Goal: Navigation & Orientation: Find specific page/section

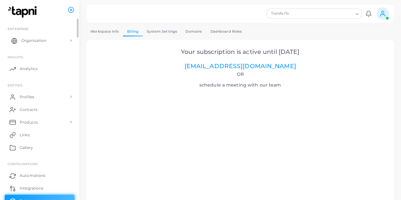
click at [37, 37] on link "Organization" at bounding box center [40, 40] width 70 height 13
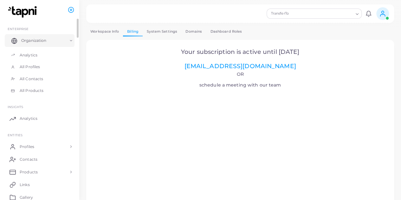
click at [52, 38] on link "Organization" at bounding box center [40, 40] width 70 height 13
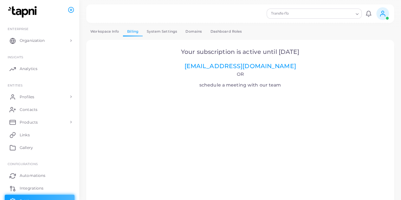
click at [312, 13] on div "TransferTo" at bounding box center [311, 13] width 85 height 8
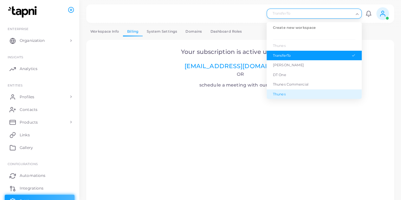
click at [292, 90] on li "Thunes" at bounding box center [313, 94] width 95 height 10
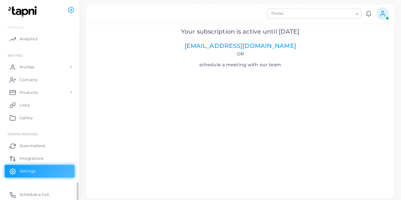
scroll to position [30, 0]
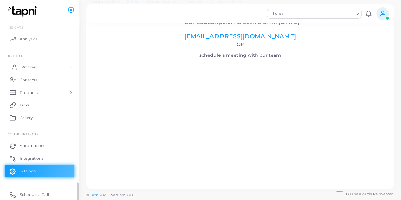
click at [41, 67] on link "Profiles" at bounding box center [40, 67] width 70 height 13
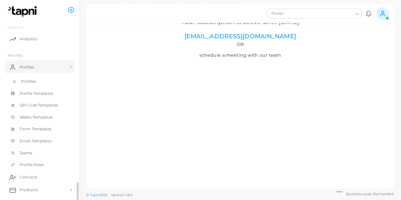
click at [37, 81] on link "Profiles" at bounding box center [40, 81] width 70 height 12
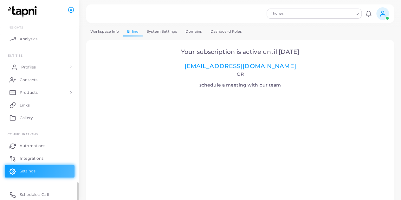
click at [31, 68] on span "Profiles" at bounding box center [28, 67] width 15 height 6
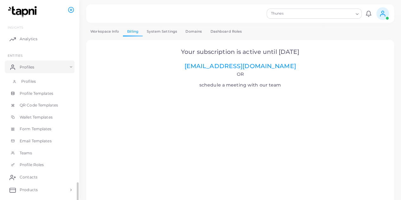
click at [27, 81] on span "Profiles" at bounding box center [28, 82] width 15 height 6
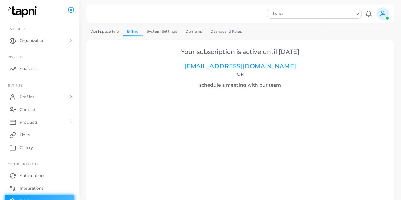
click at [299, 15] on div "Thunes" at bounding box center [311, 13] width 85 height 8
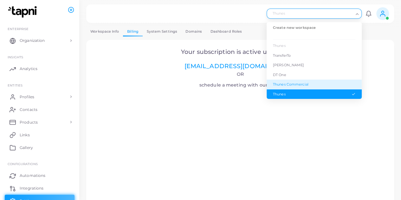
click at [286, 82] on div "Thunes Commercial" at bounding box center [314, 84] width 82 height 5
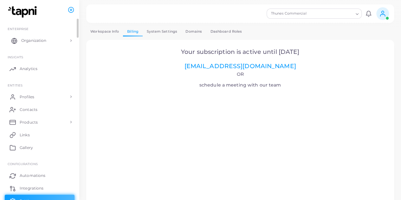
click at [40, 41] on span "Organization" at bounding box center [33, 41] width 25 height 6
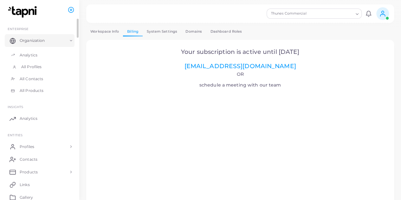
click at [27, 66] on span "All Profiles" at bounding box center [31, 67] width 20 height 6
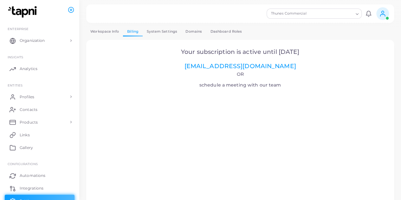
click at [115, 29] on link "Workspace Info" at bounding box center [104, 31] width 37 height 9
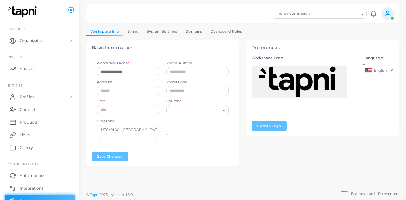
click at [217, 34] on link "Dashboard Roles" at bounding box center [226, 31] width 40 height 9
